Goal: Task Accomplishment & Management: Use online tool/utility

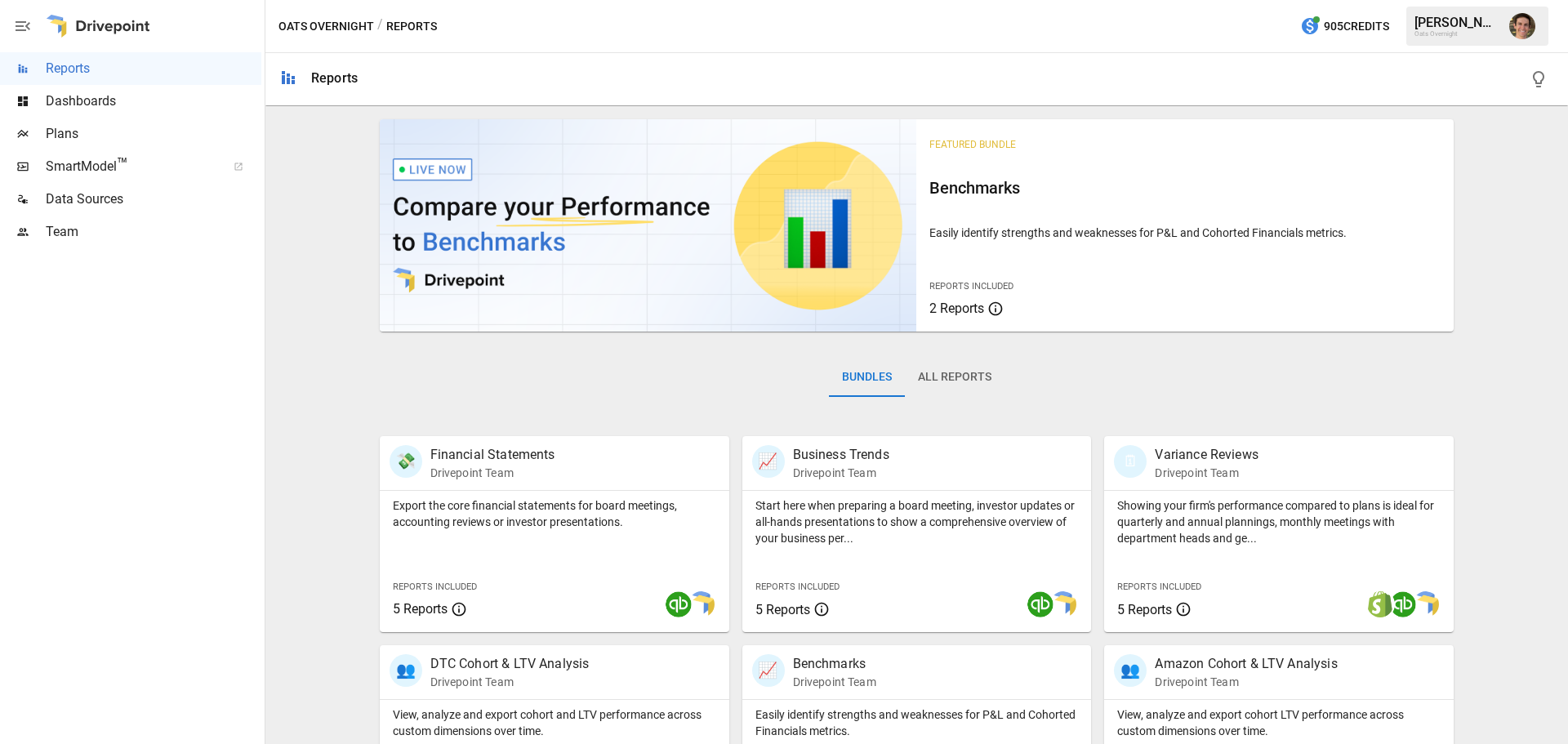
click at [124, 139] on span "Plans" at bounding box center [153, 134] width 215 height 20
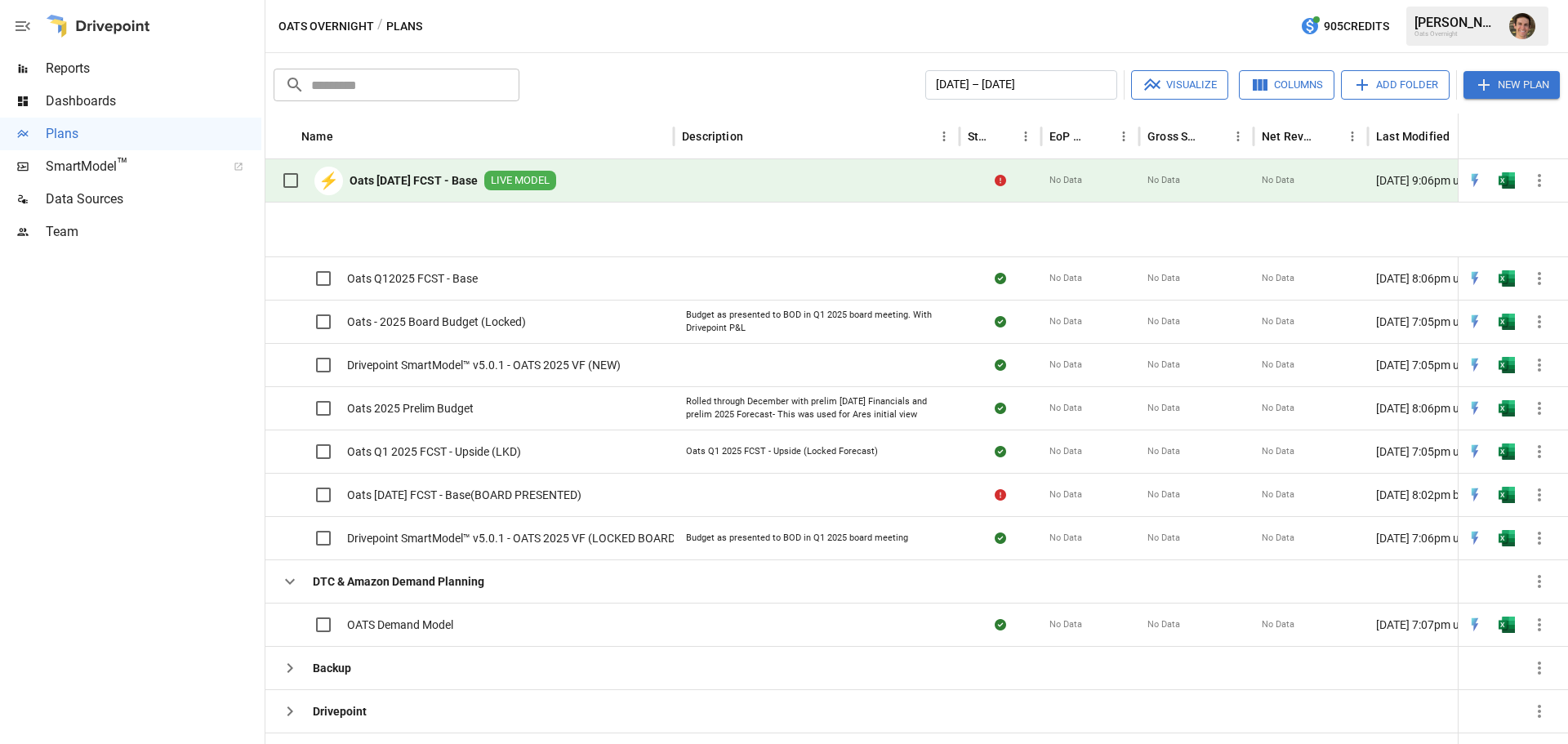
scroll to position [823, 0]
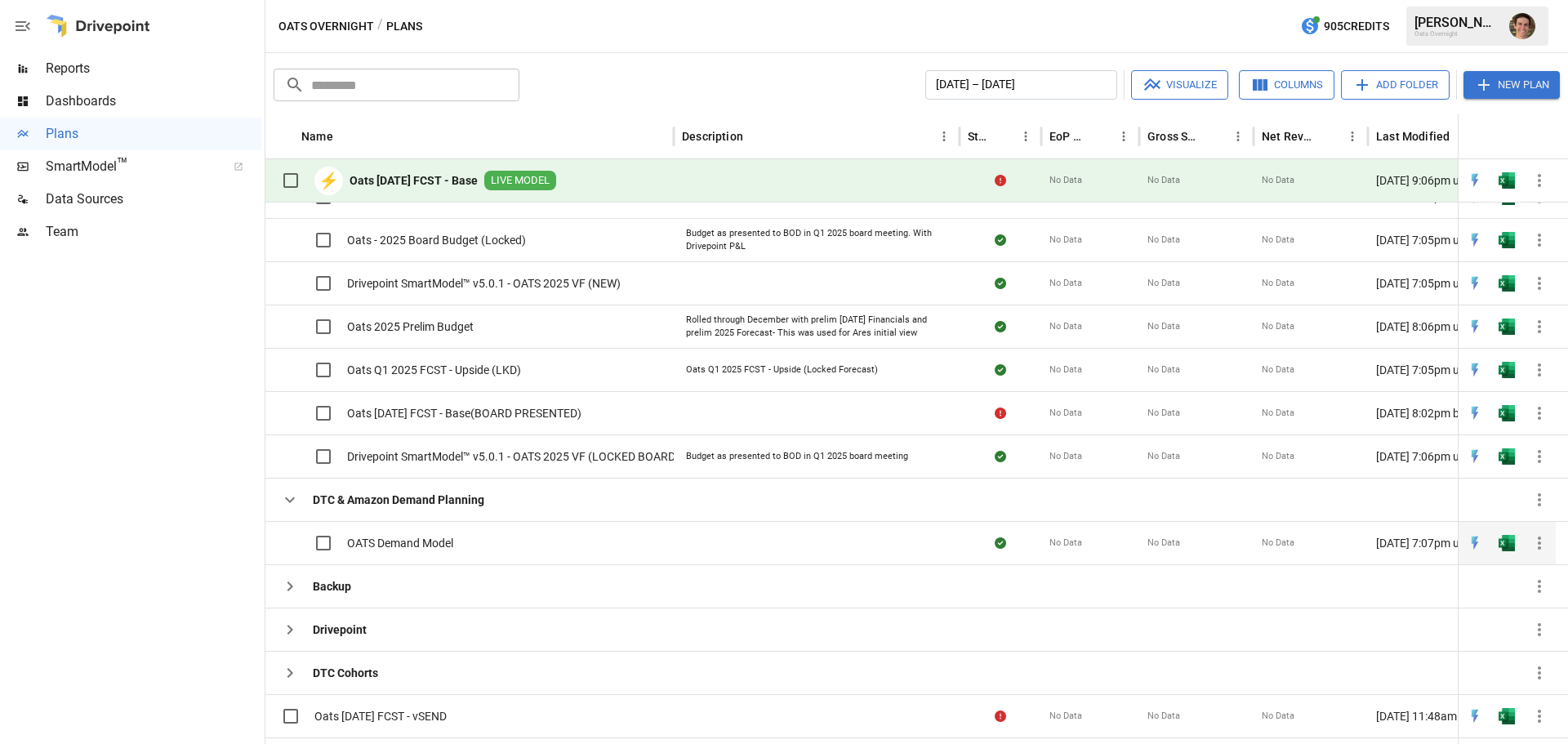
click at [387, 544] on span "OATS Demand Model" at bounding box center [400, 543] width 106 height 17
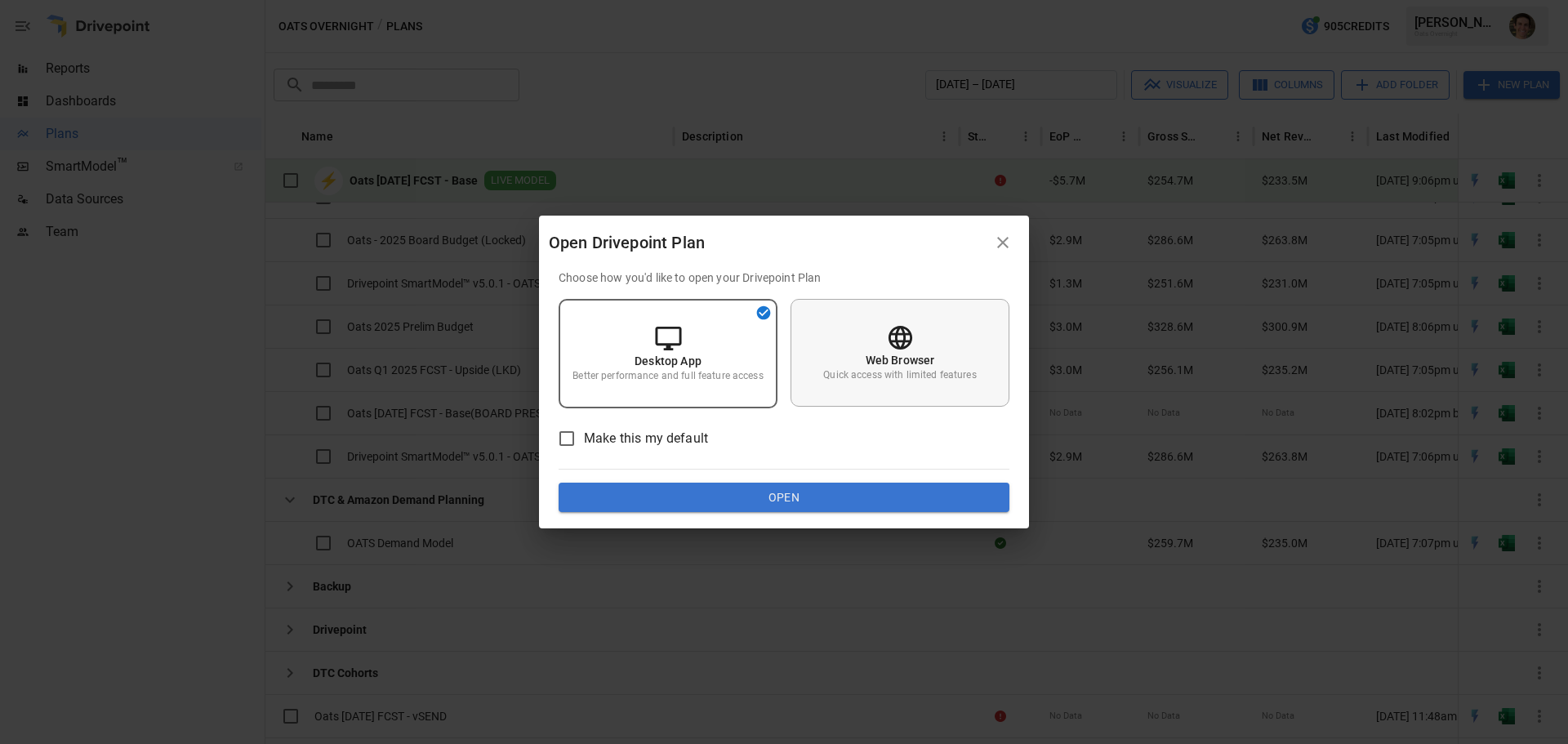
click at [862, 356] on div "Web Browser Quick access with limited features" at bounding box center [900, 353] width 219 height 108
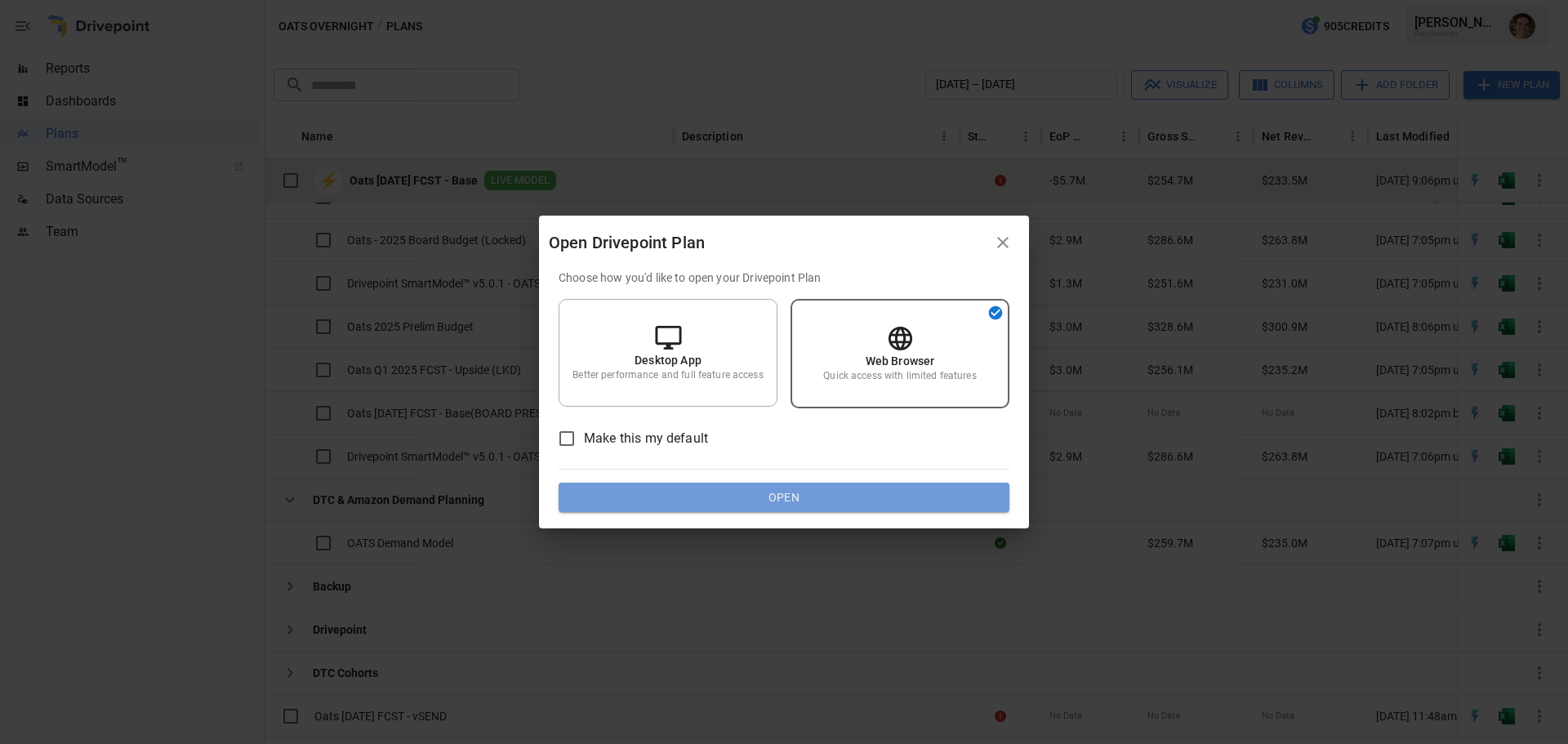
click at [841, 501] on button "Open" at bounding box center [784, 498] width 451 height 30
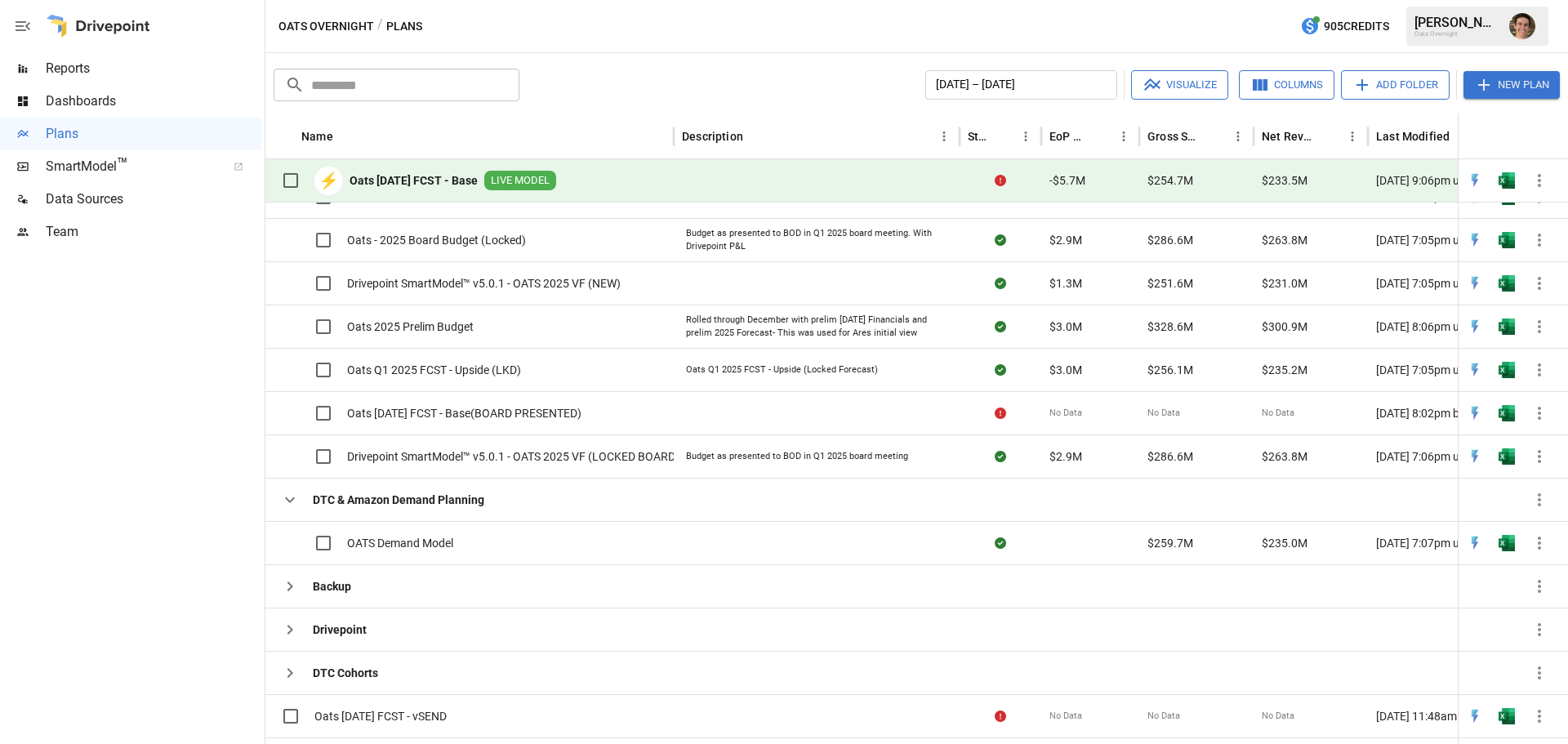
scroll to position [0, 0]
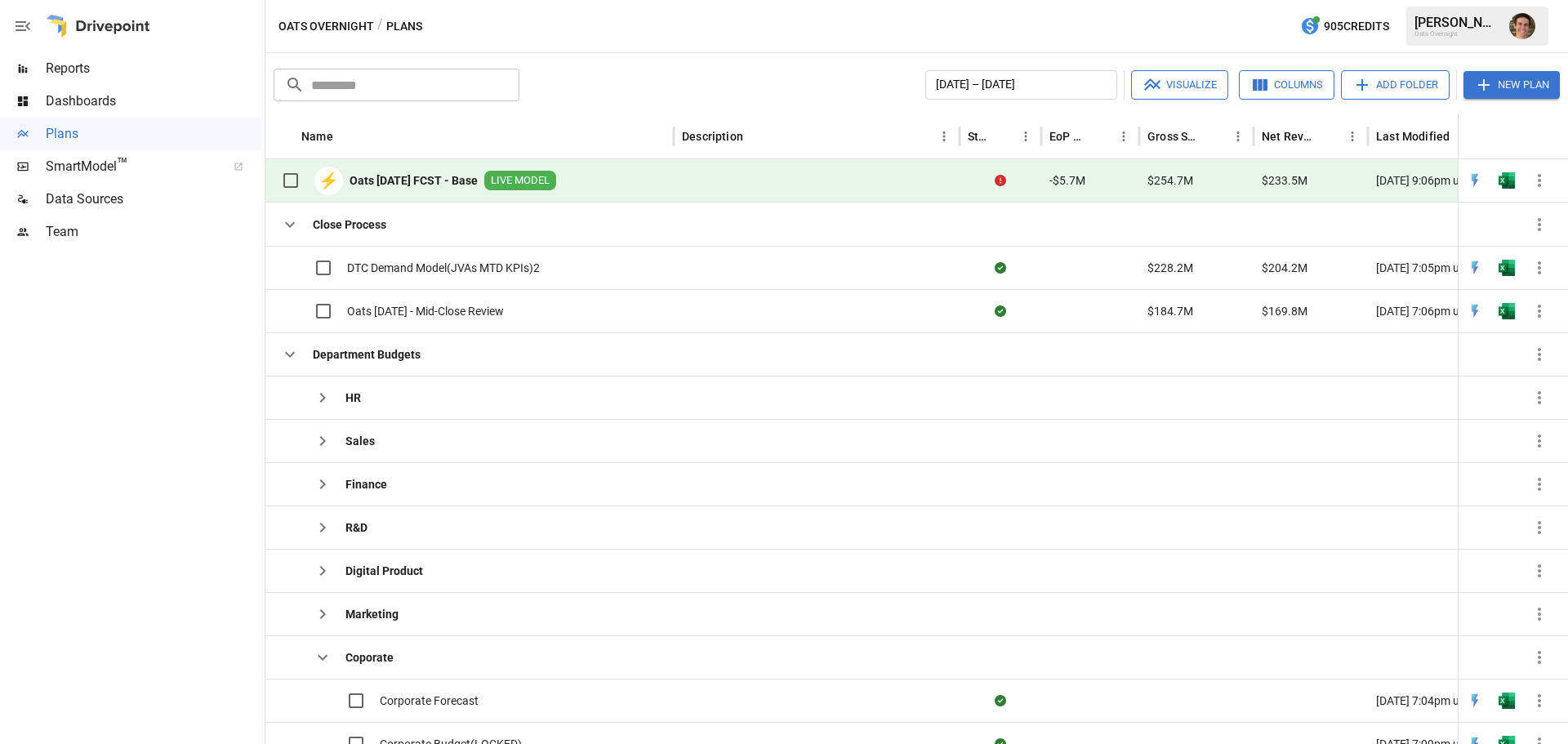
click at [453, 185] on b "Oats [DATE] FCST - Base" at bounding box center [413, 181] width 128 height 17
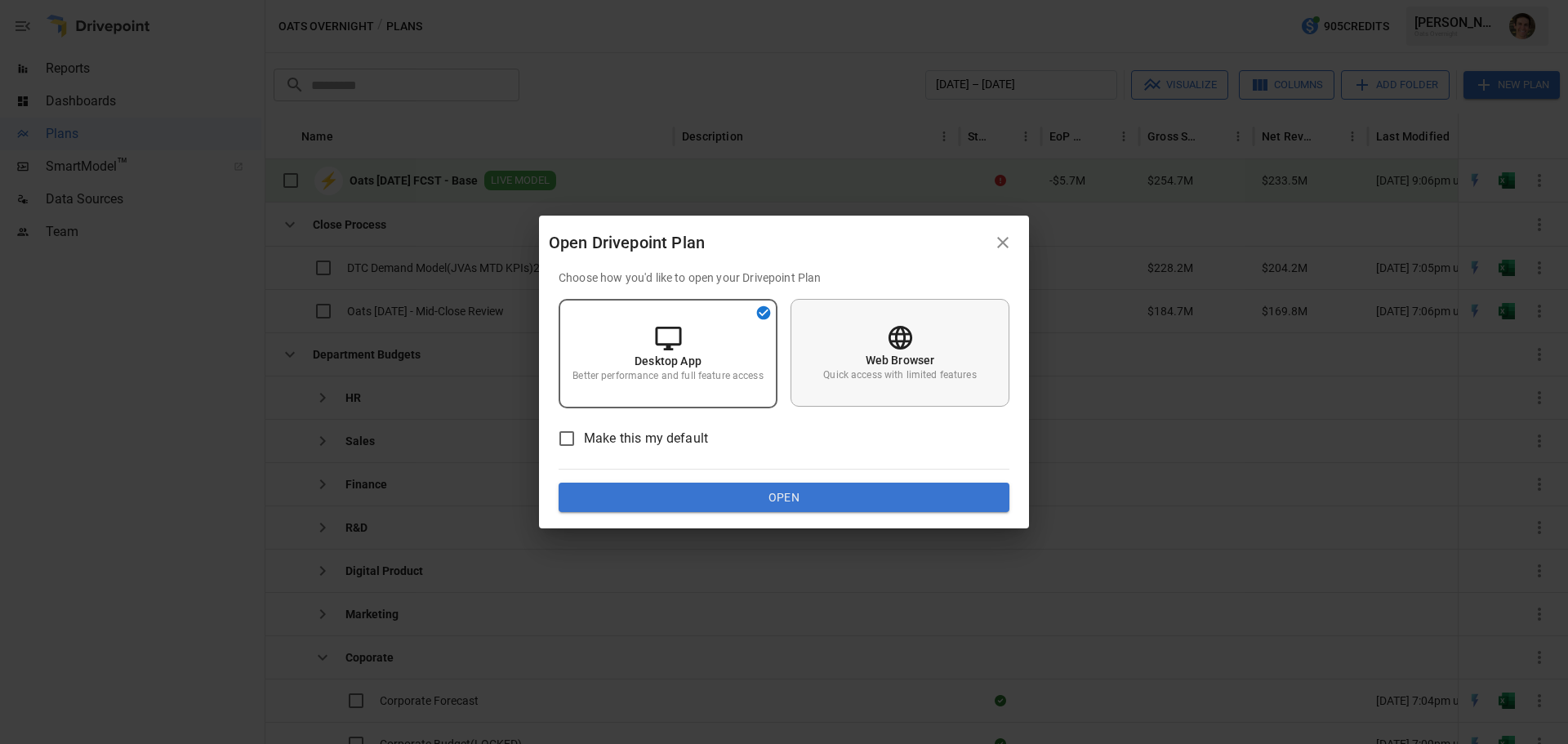
click at [819, 314] on div "Web Browser Quick access with limited features" at bounding box center [900, 353] width 219 height 108
click at [823, 482] on div "Choose how you'd like to open your Drivepoint Plan Desktop App Better performan…" at bounding box center [784, 390] width 451 height 242
click at [826, 494] on button "Open" at bounding box center [784, 498] width 451 height 30
